Goal: Browse casually

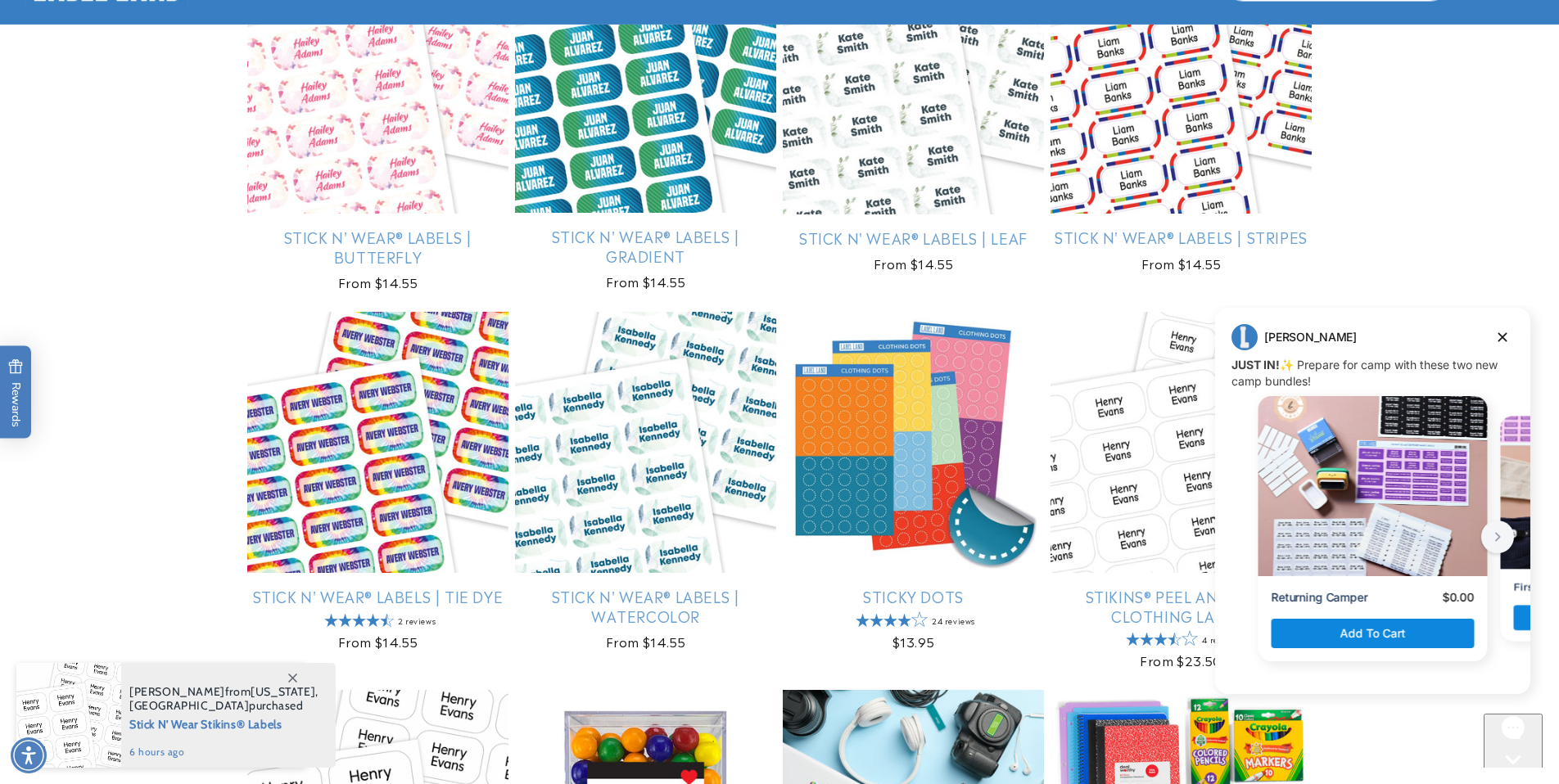
scroll to position [3463, 0]
